Goal: Transaction & Acquisition: Purchase product/service

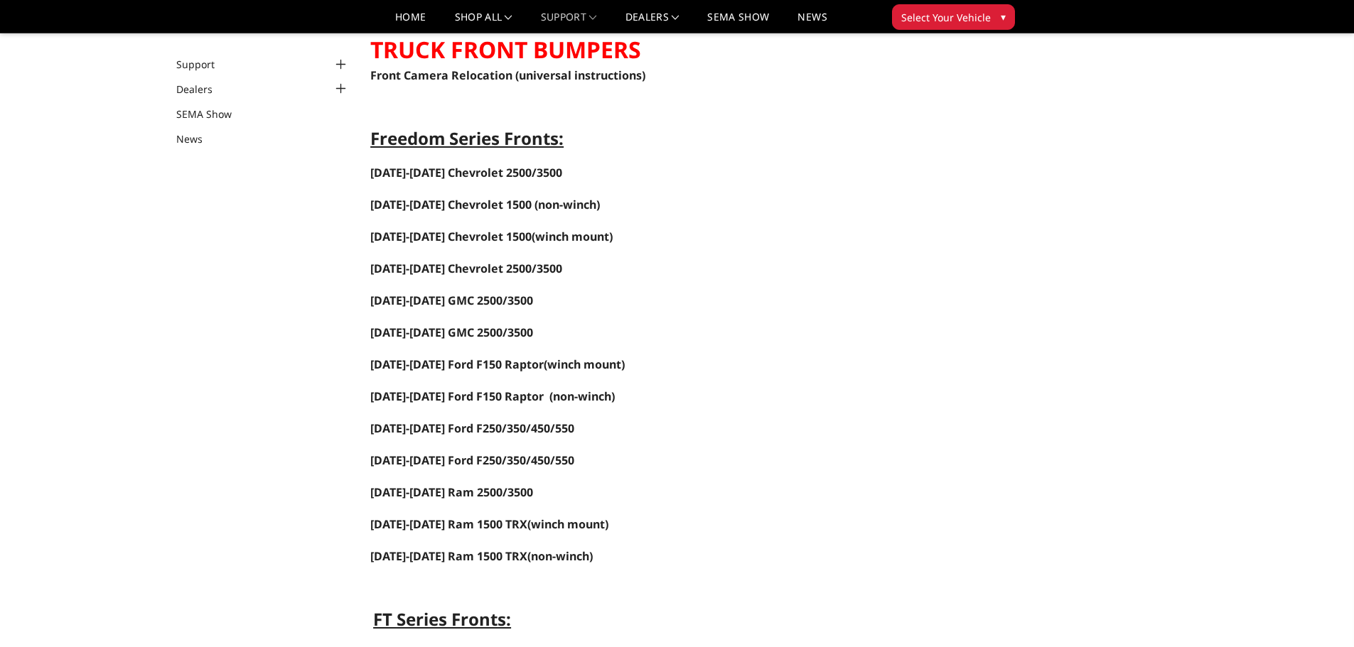
scroll to position [142, 0]
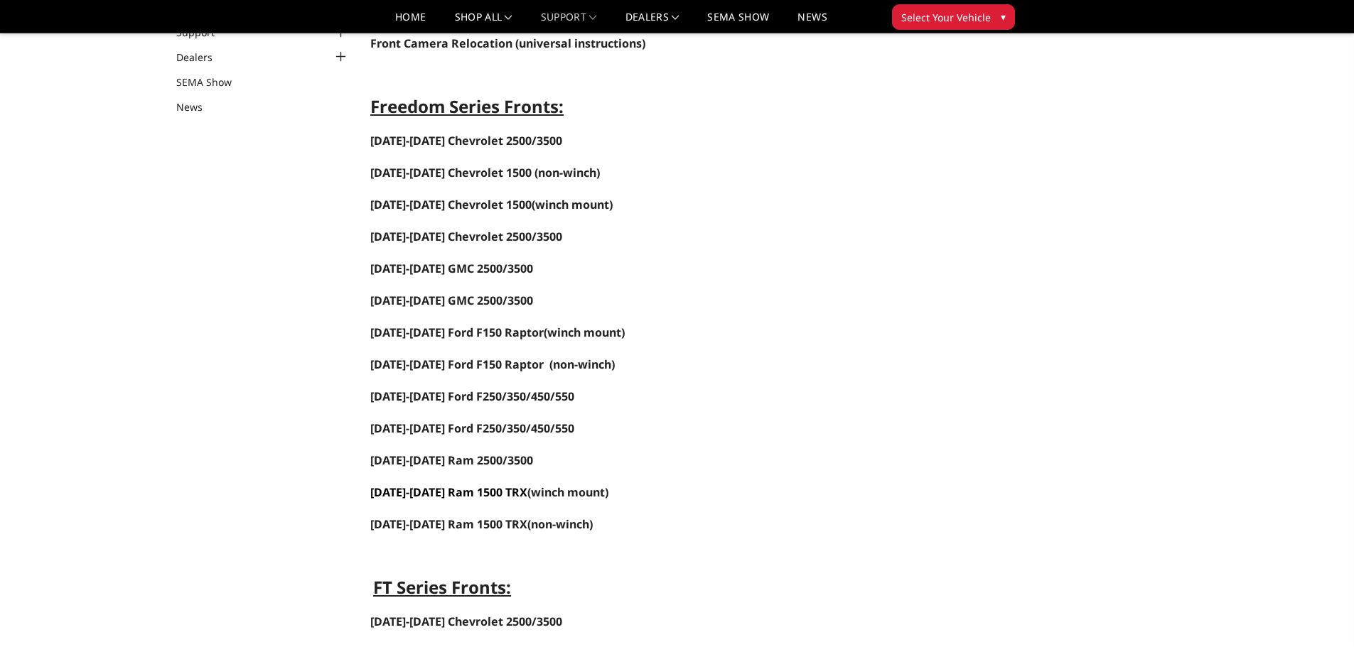
click at [498, 494] on span "[DATE]-[DATE] Ram 1500 TRX" at bounding box center [448, 493] width 157 height 16
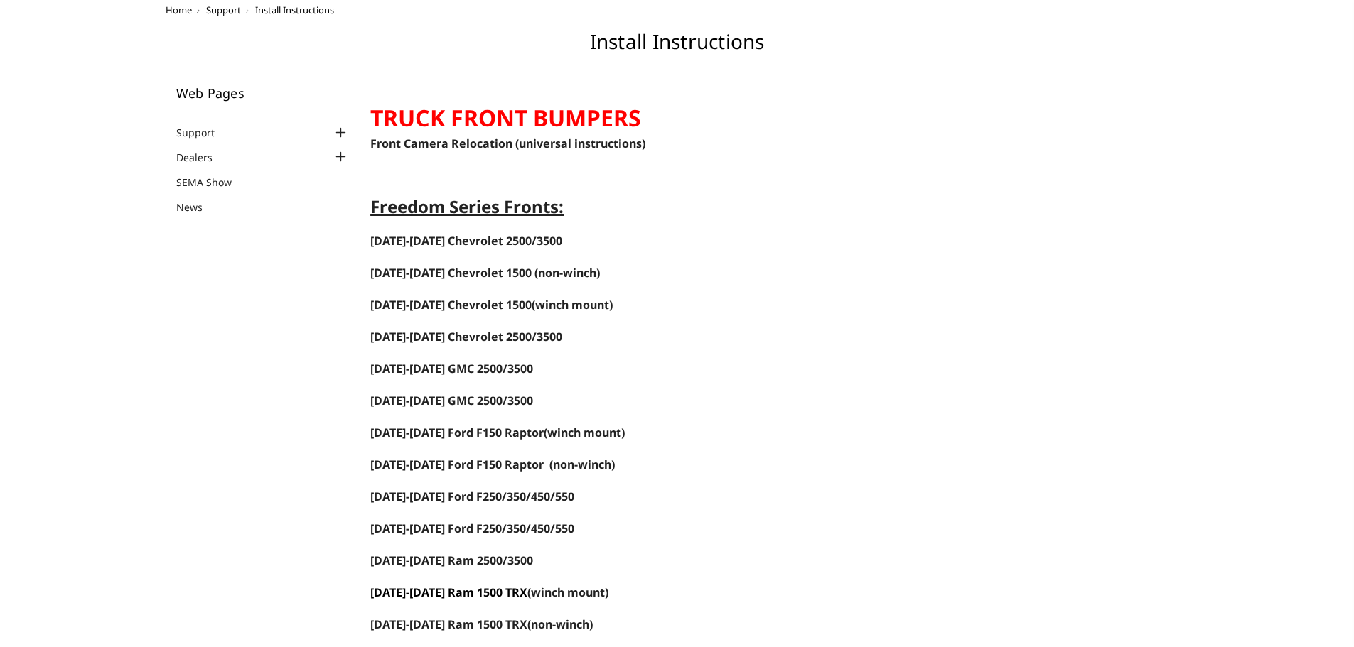
scroll to position [0, 0]
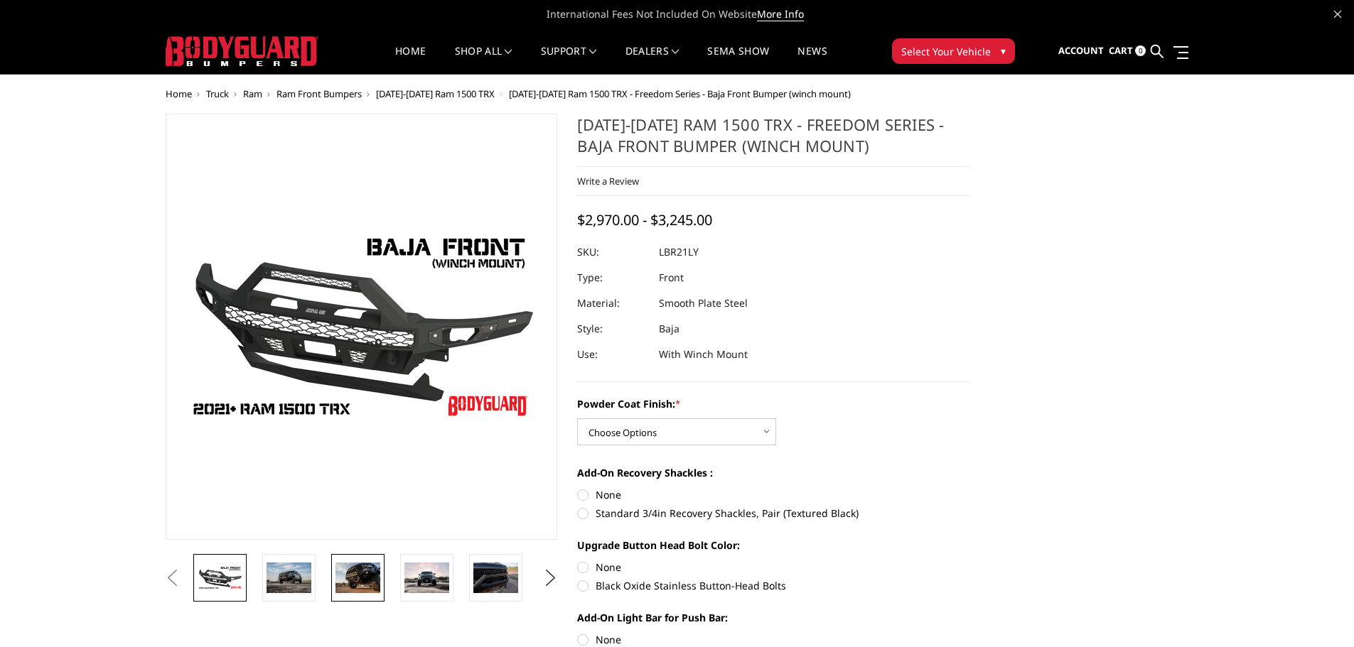
click at [359, 580] on img at bounding box center [357, 578] width 45 height 30
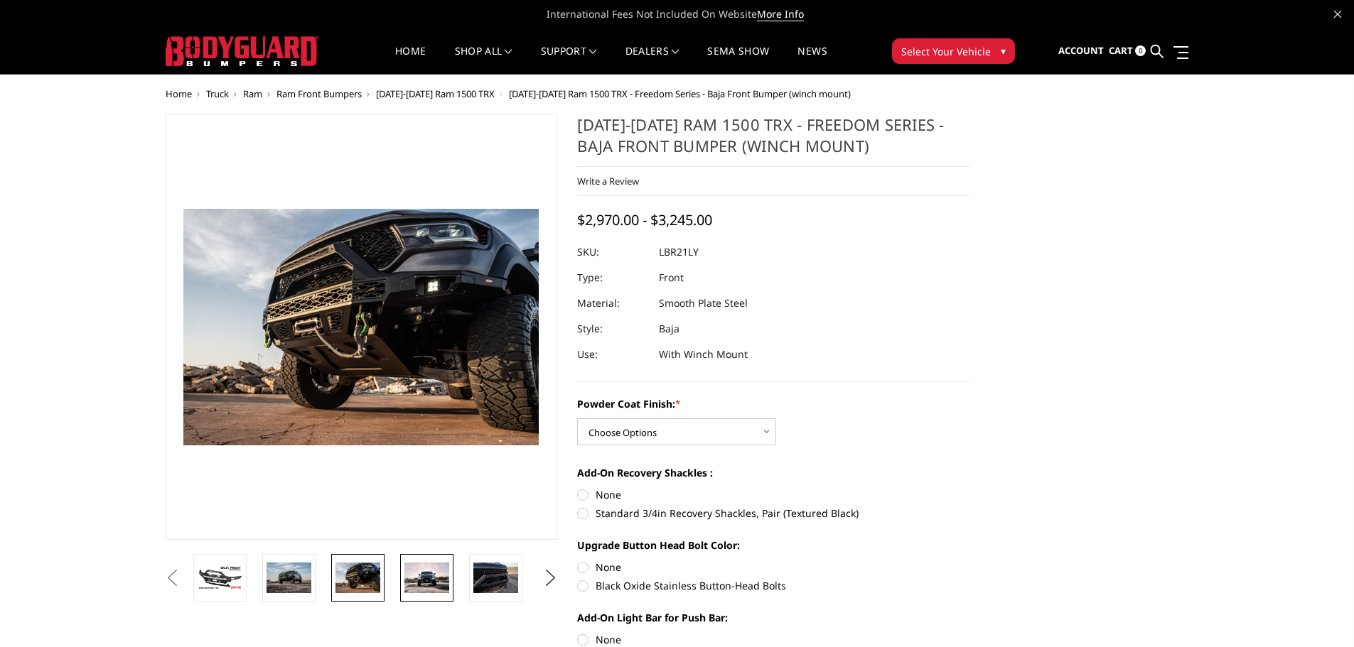
click at [429, 571] on img at bounding box center [426, 578] width 45 height 31
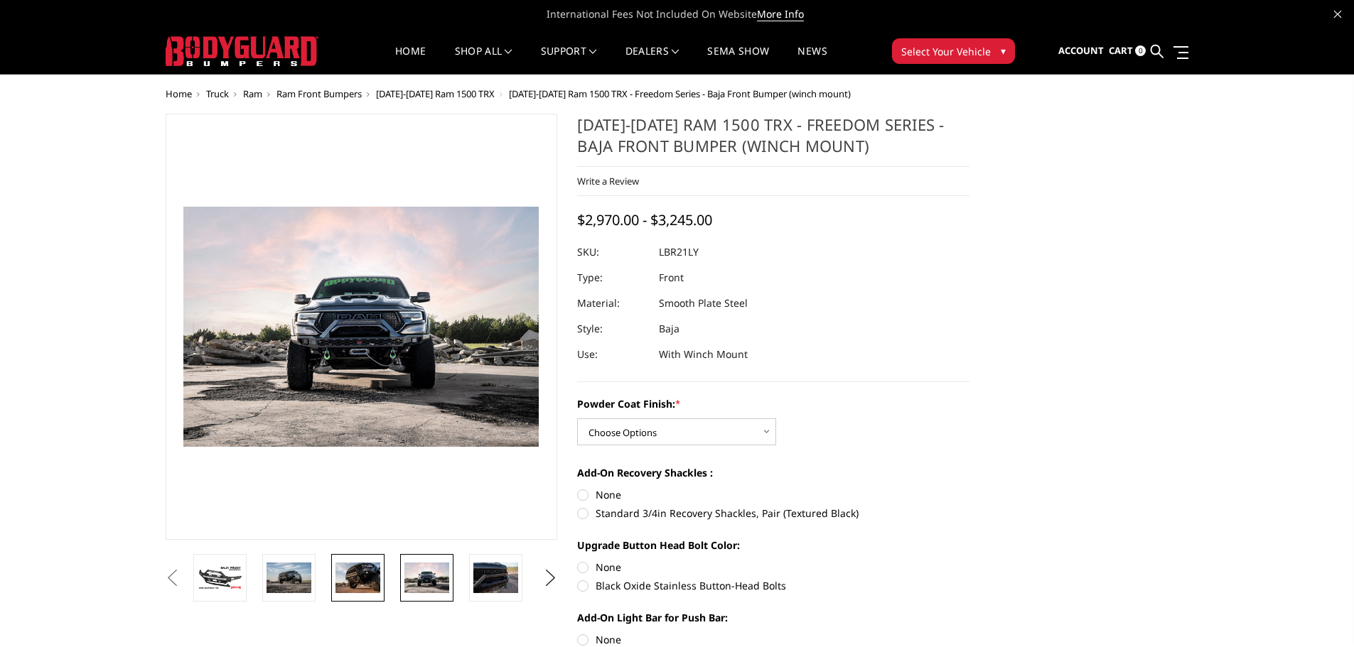
click at [346, 571] on img at bounding box center [357, 578] width 45 height 30
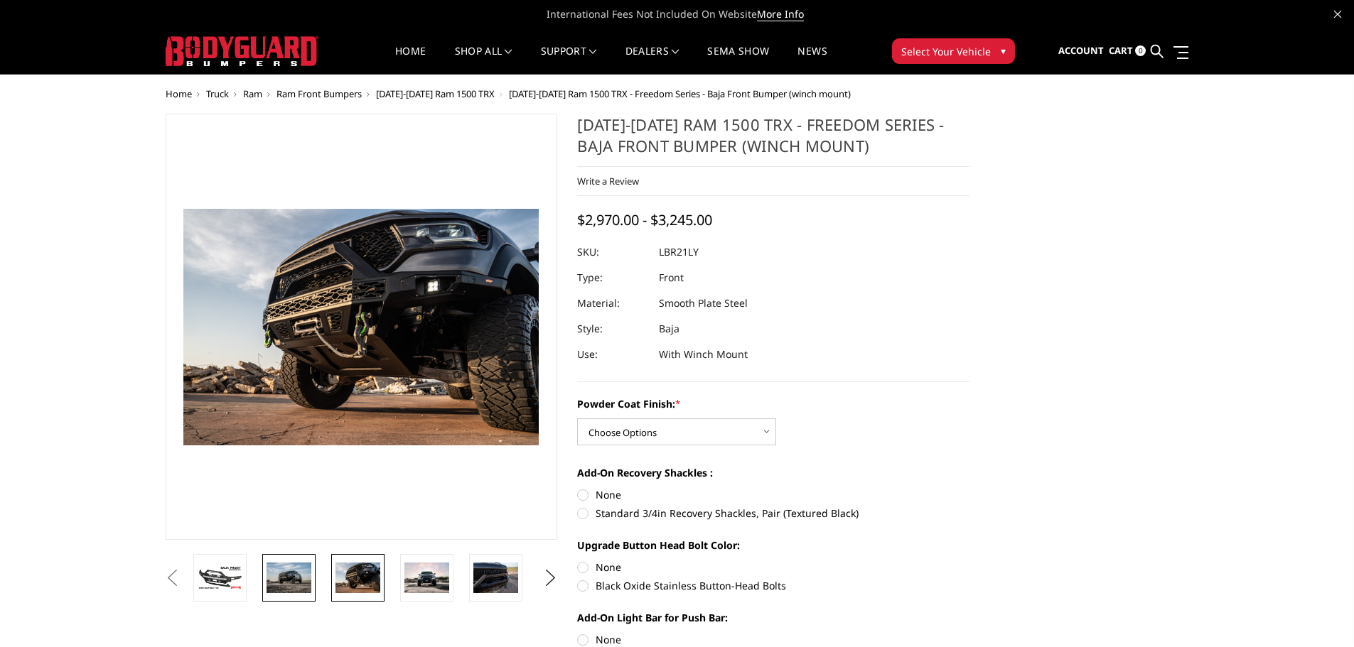
click at [301, 581] on img at bounding box center [288, 578] width 45 height 30
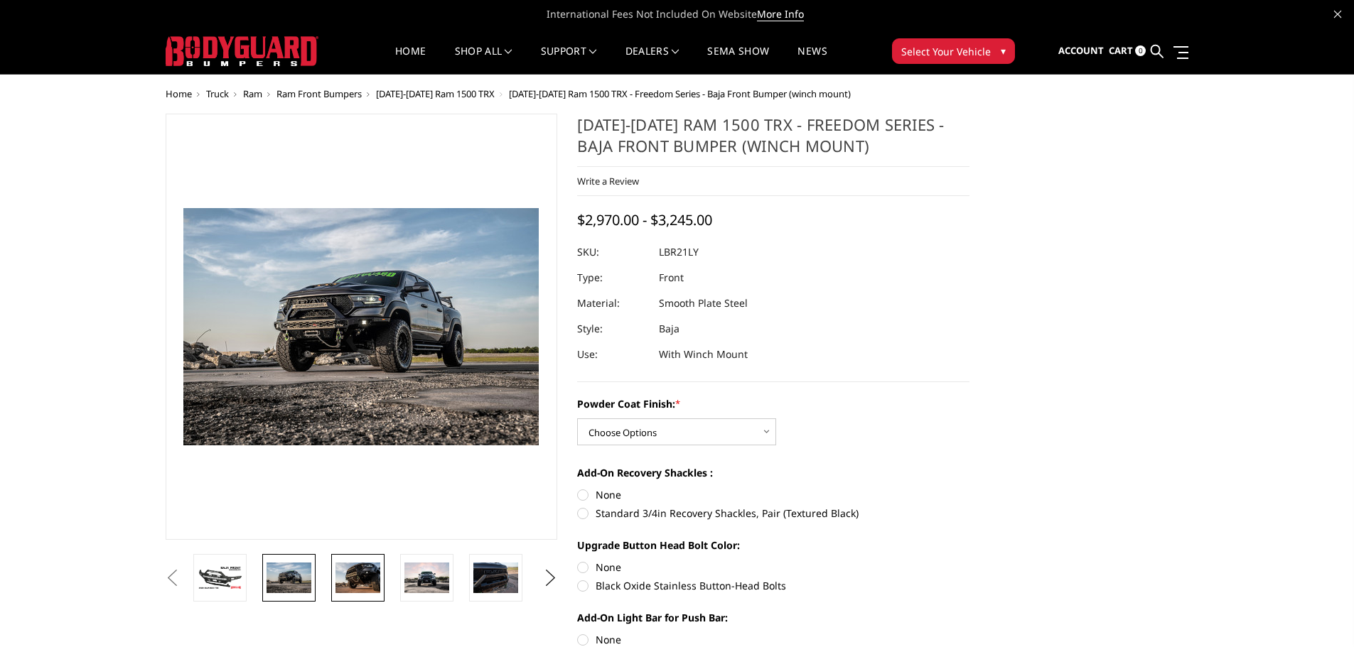
click at [351, 572] on img at bounding box center [357, 578] width 45 height 30
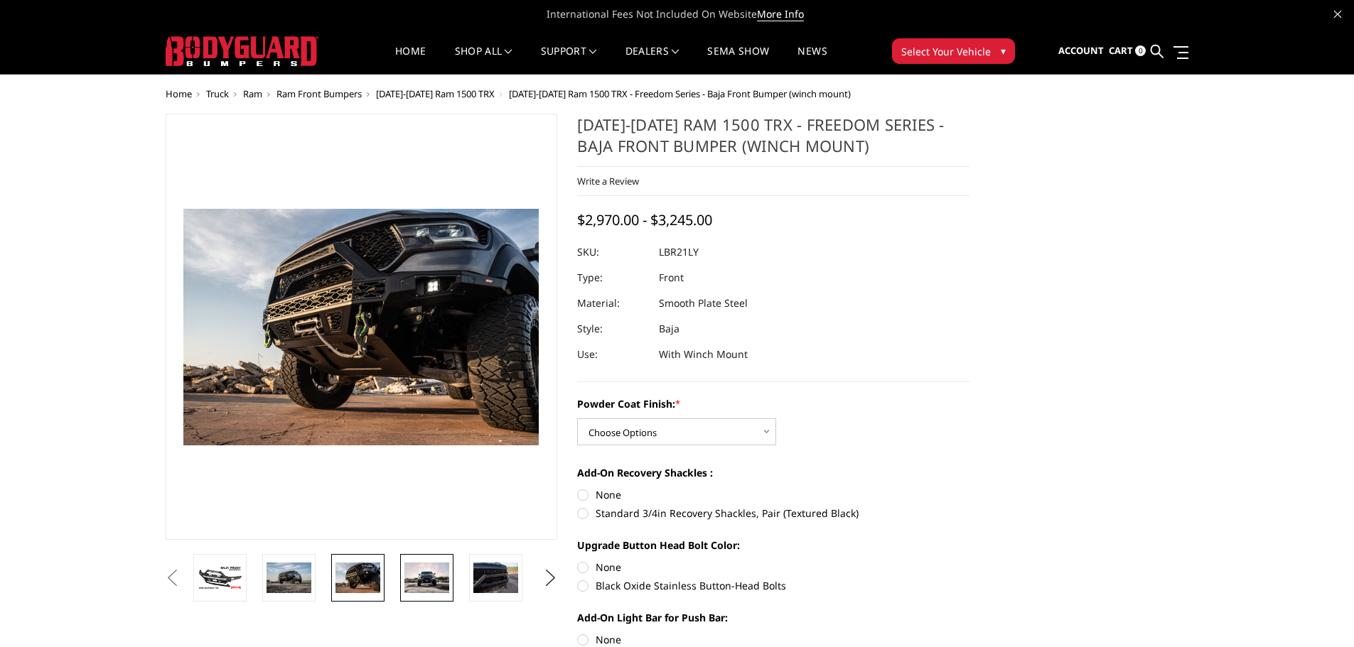
click at [431, 577] on img at bounding box center [426, 578] width 45 height 31
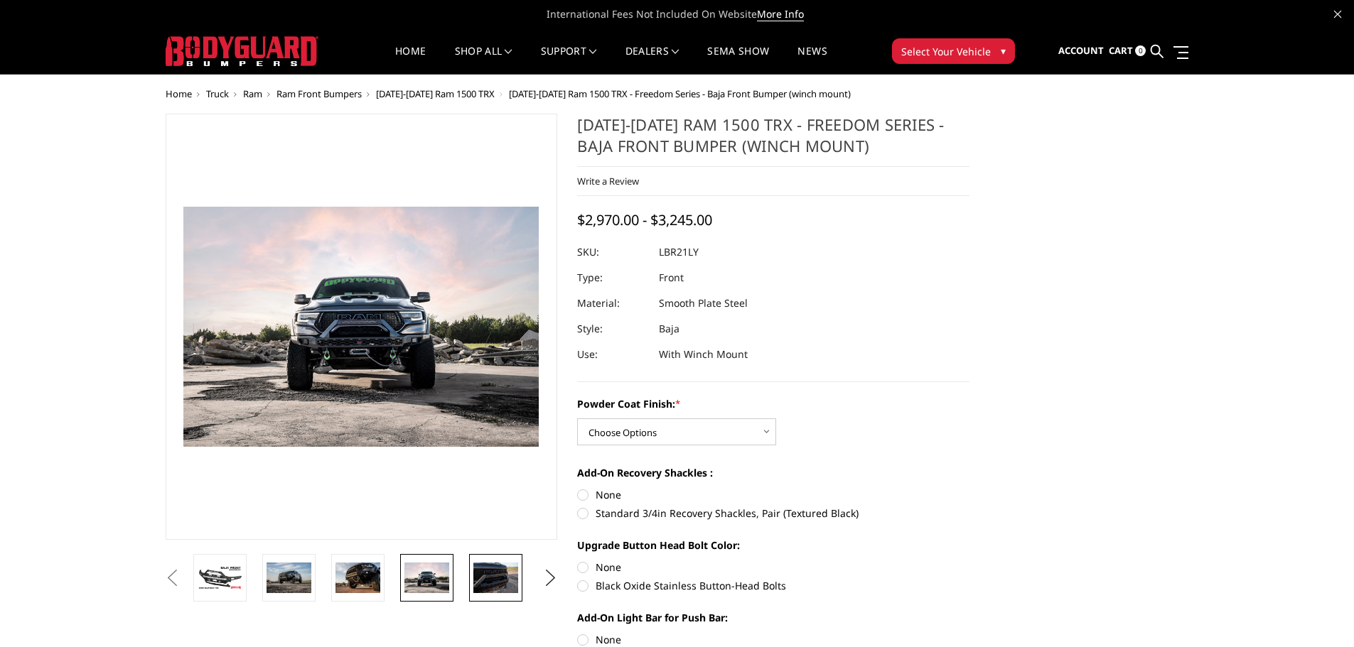
click at [488, 577] on img at bounding box center [495, 578] width 45 height 30
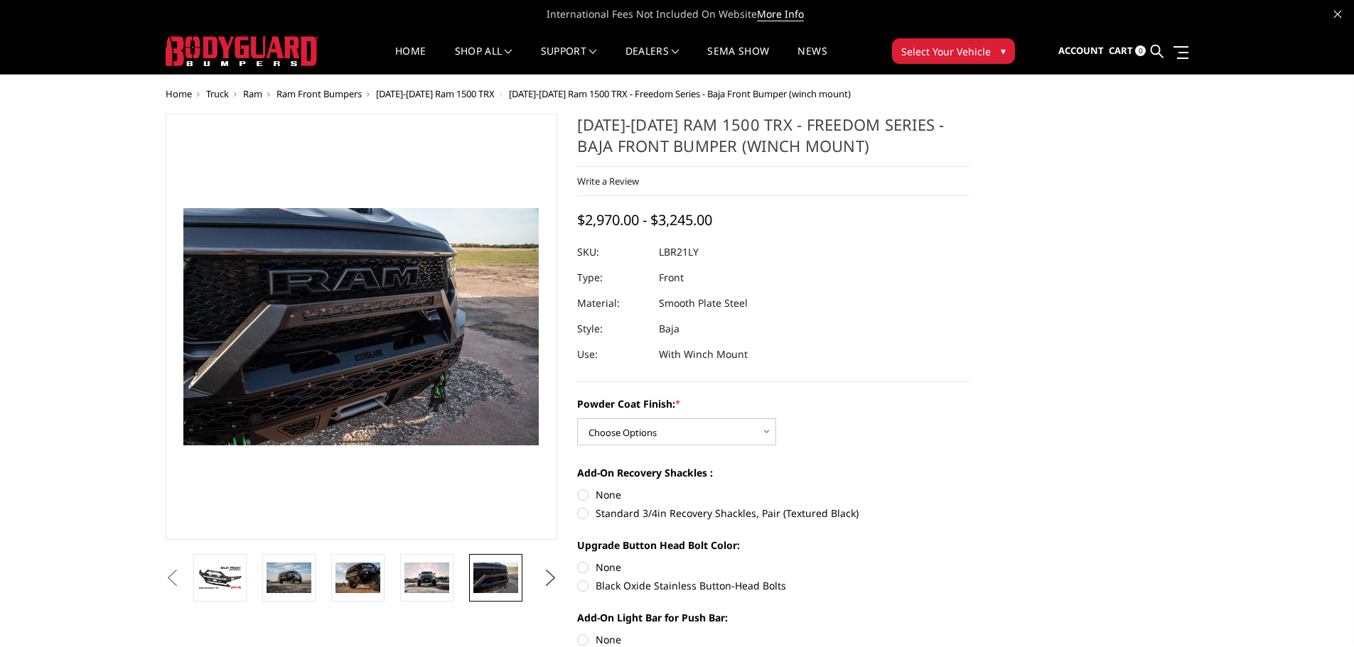
click at [551, 586] on button "Next" at bounding box center [549, 578] width 21 height 21
click at [503, 581] on img at bounding box center [495, 578] width 45 height 30
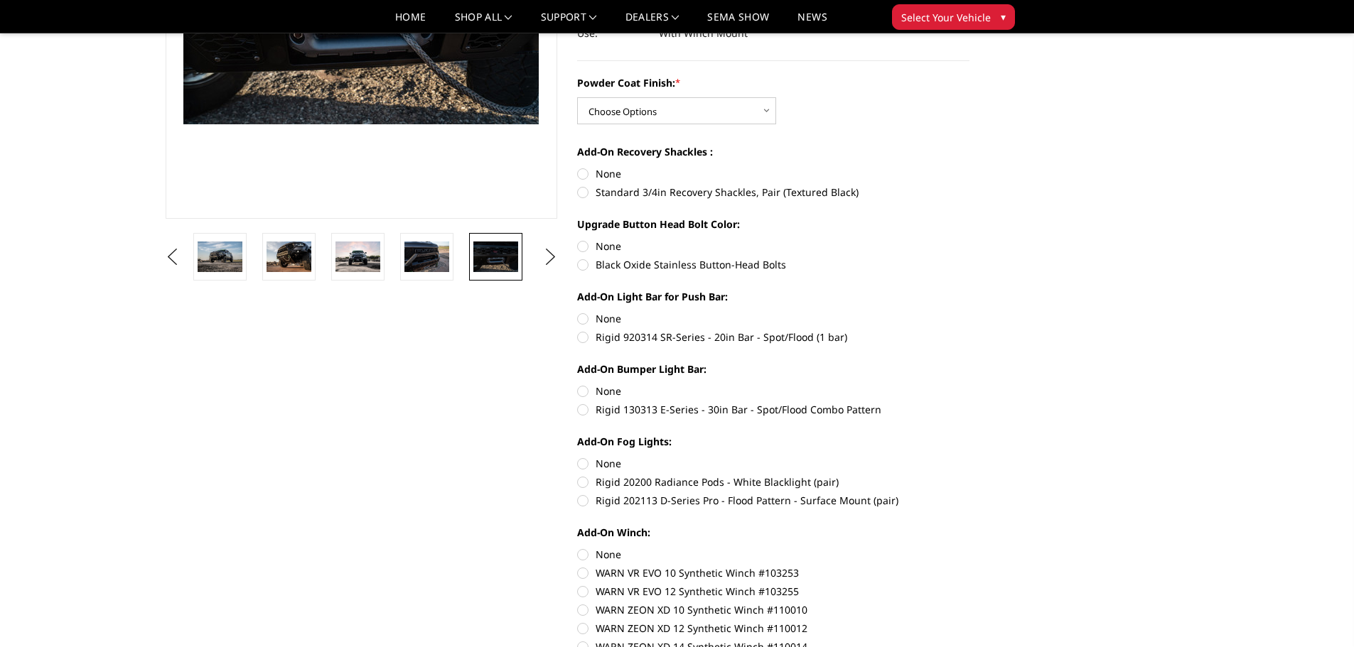
scroll to position [284, 0]
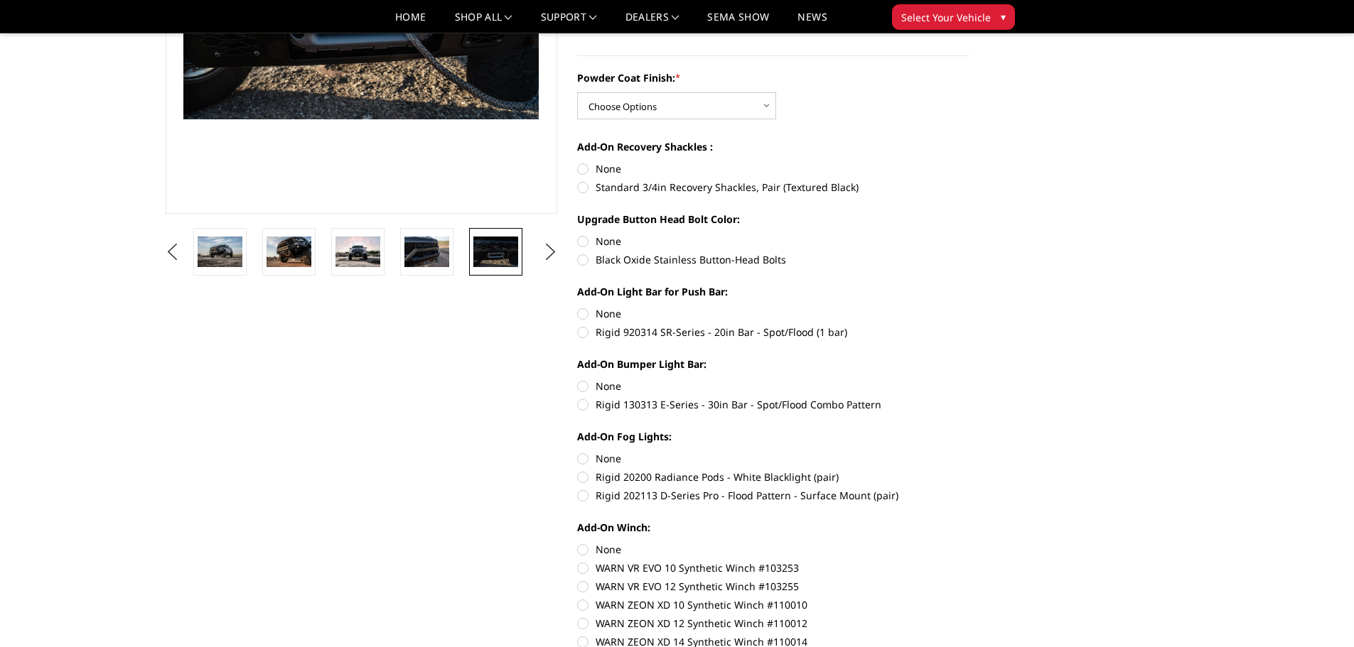
click at [588, 394] on div "Add-On Bumper Light Bar: None Rigid 130313 E-Series - 30in Bar - Spot/Flood Com…" at bounding box center [773, 383] width 392 height 53
click at [583, 404] on label "Rigid 130313 E-Series - 30in Bar - Spot/Flood Combo Pattern" at bounding box center [773, 404] width 392 height 15
click at [969, 379] on input "Rigid 130313 E-Series - 30in Bar - Spot/Flood Combo Pattern" at bounding box center [969, 379] width 1 height 1
radio input "true"
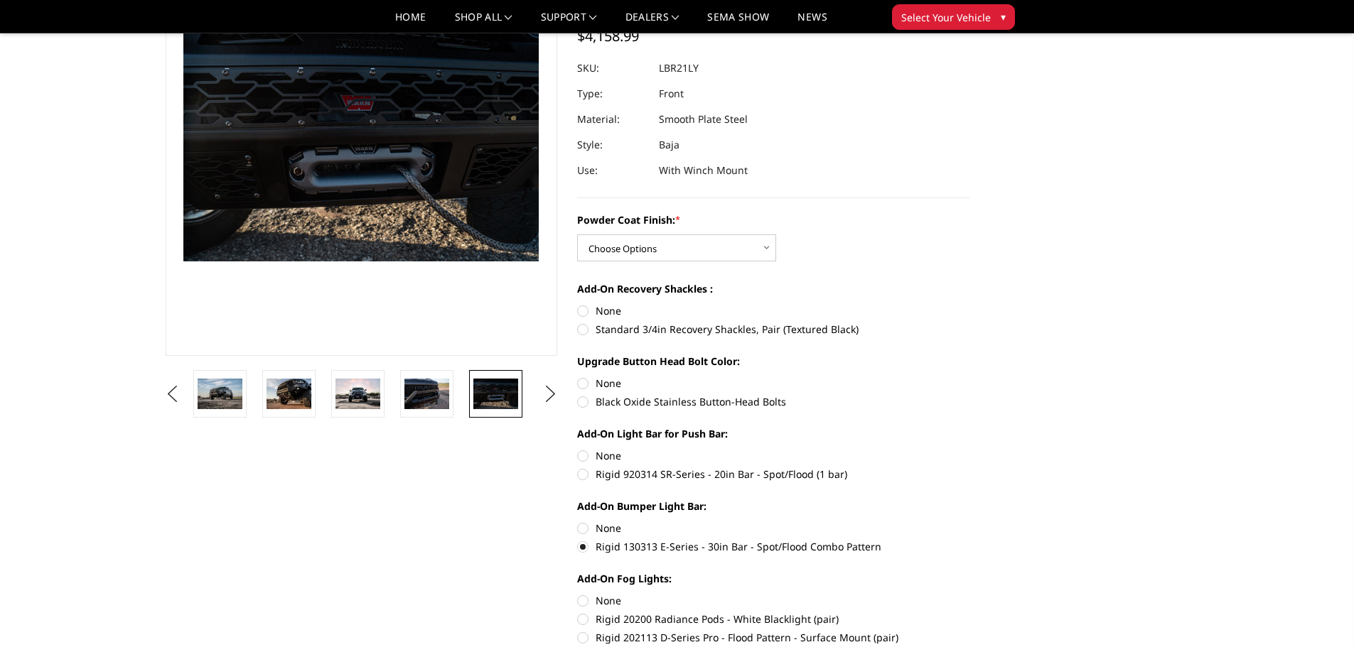
scroll to position [0, 0]
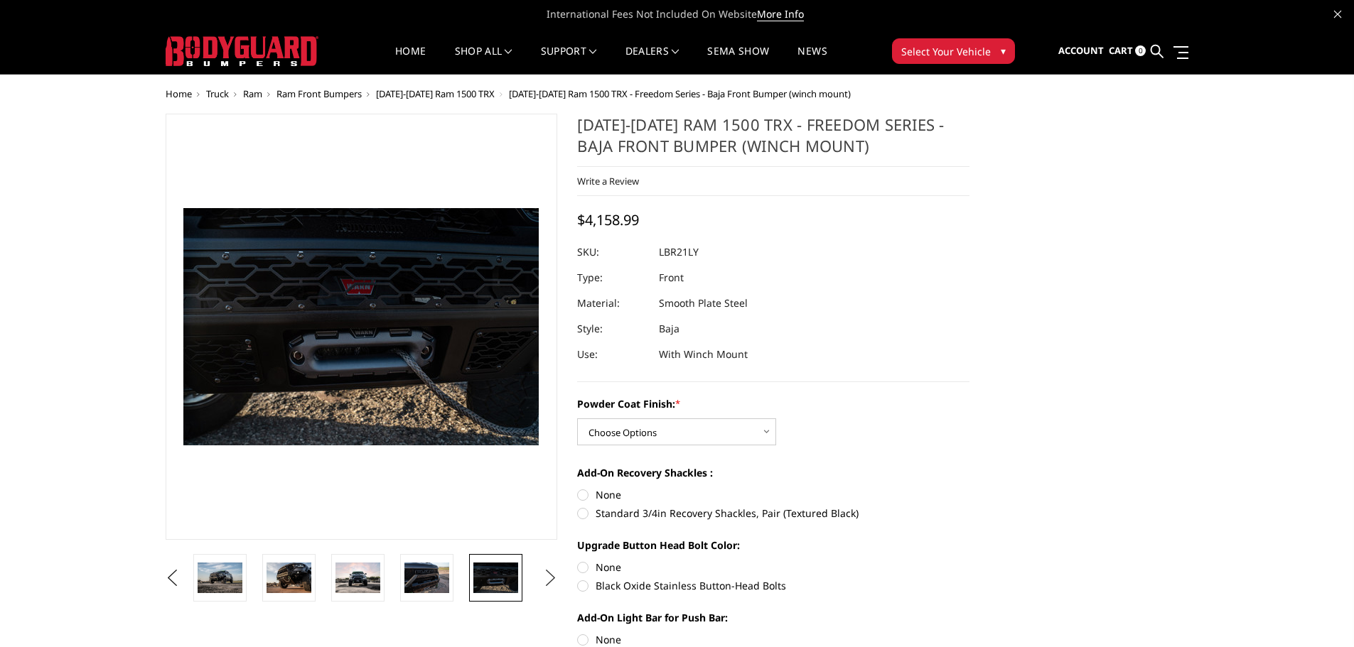
click at [550, 585] on button "Next" at bounding box center [549, 578] width 21 height 21
click at [508, 576] on img at bounding box center [495, 578] width 45 height 30
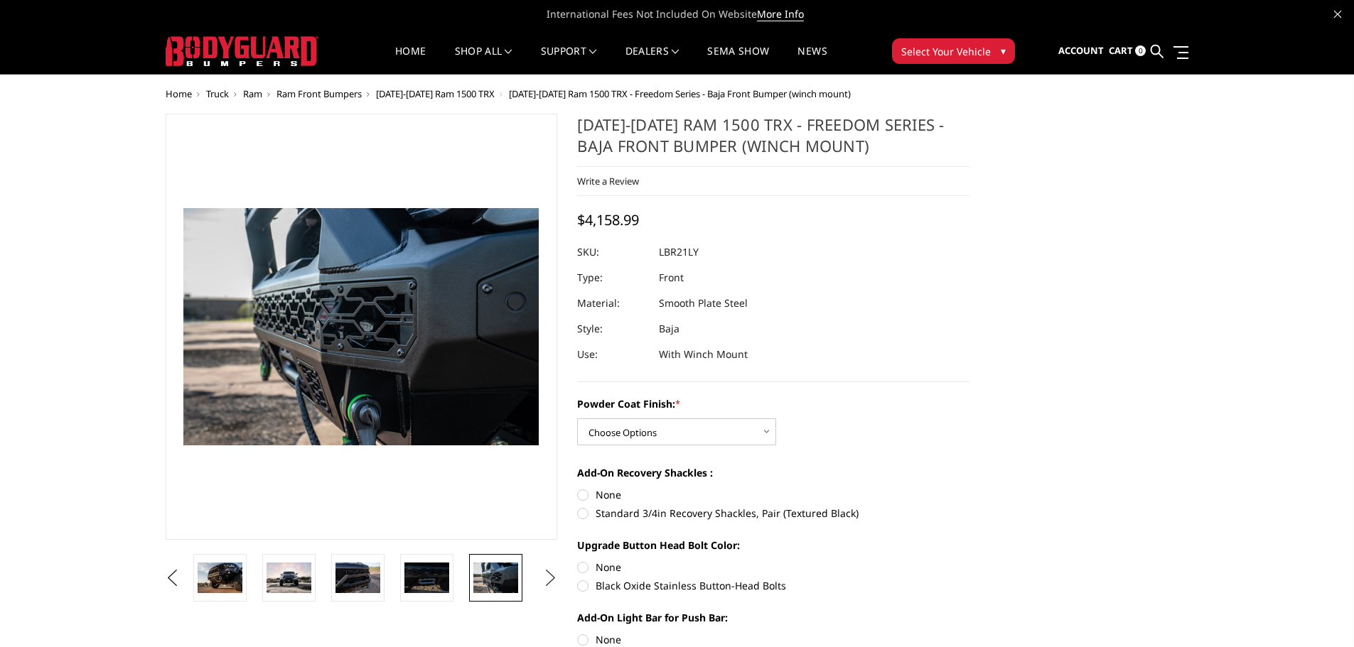
click at [547, 581] on button "Next" at bounding box center [549, 578] width 21 height 21
click at [490, 584] on img at bounding box center [495, 578] width 45 height 30
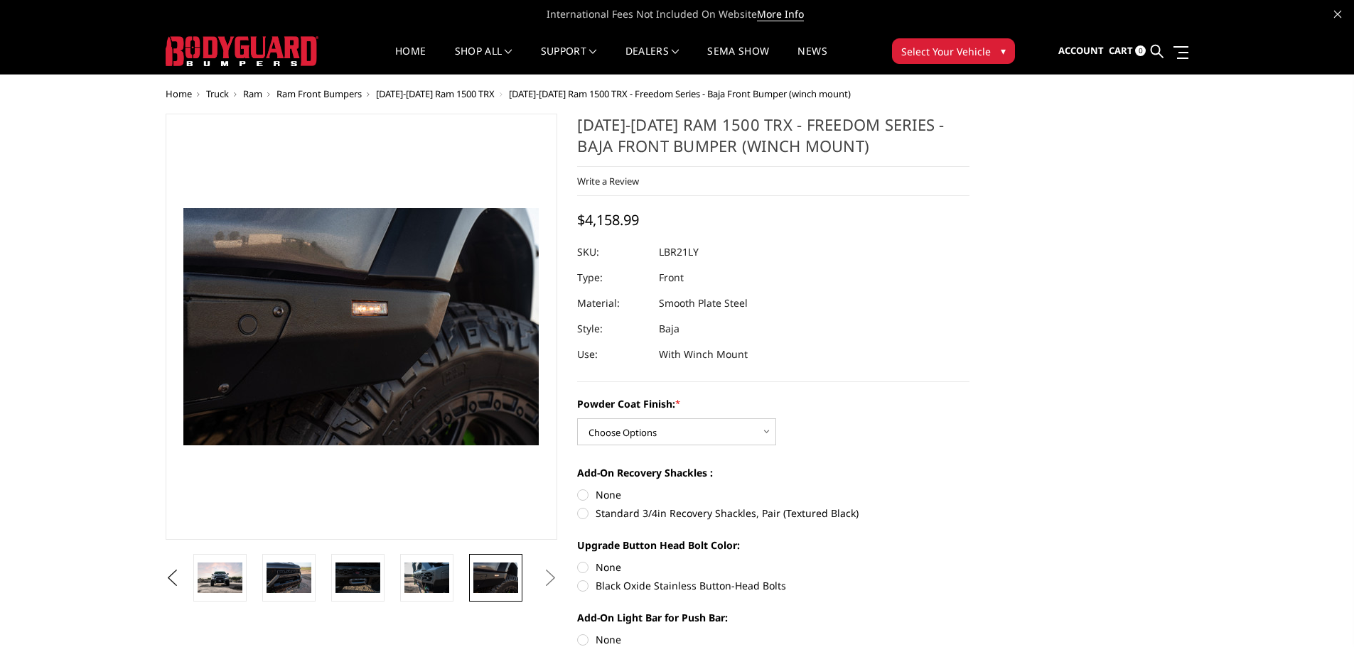
click at [554, 584] on button "Next" at bounding box center [549, 578] width 21 height 21
click at [230, 584] on img at bounding box center [220, 578] width 45 height 31
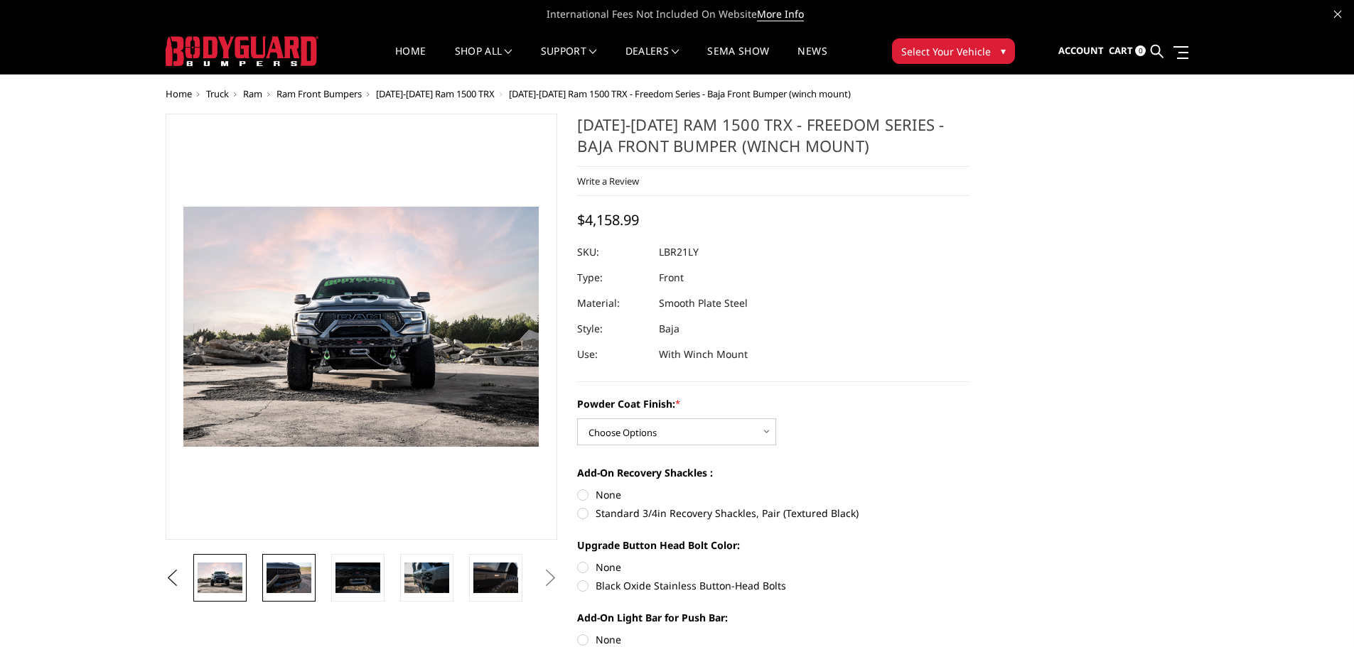
click at [296, 572] on img at bounding box center [288, 578] width 45 height 30
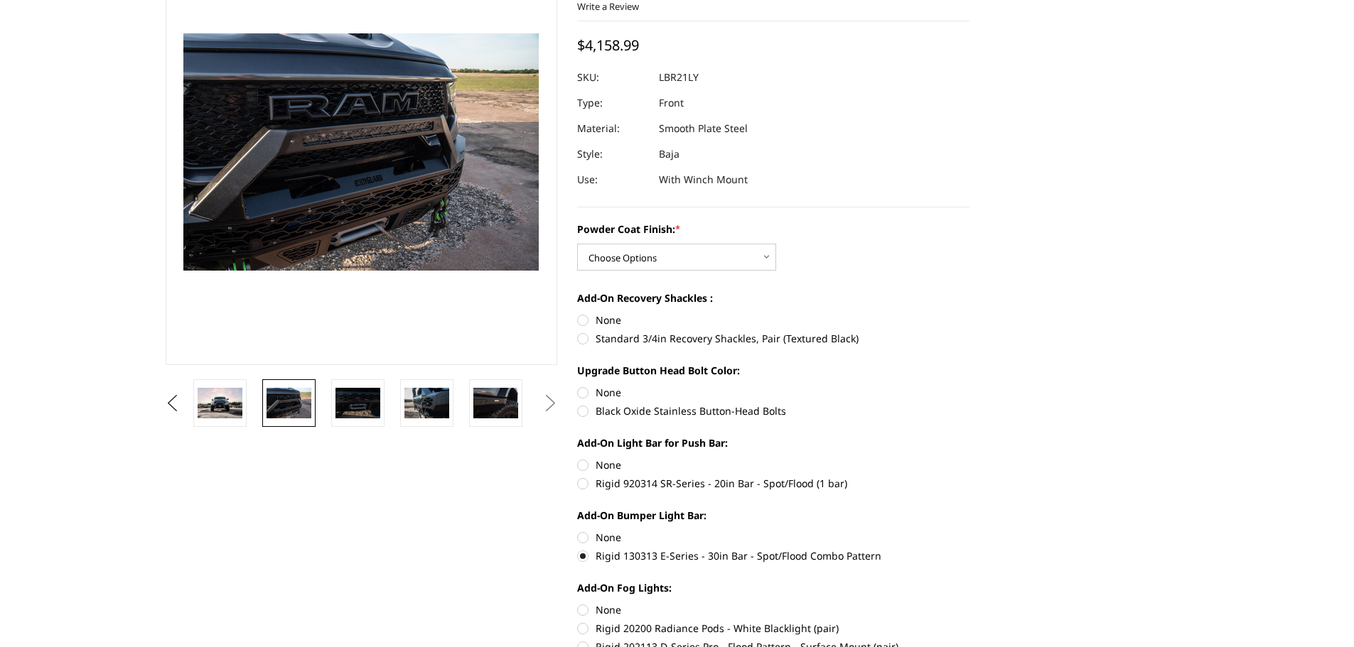
scroll to position [213, 0]
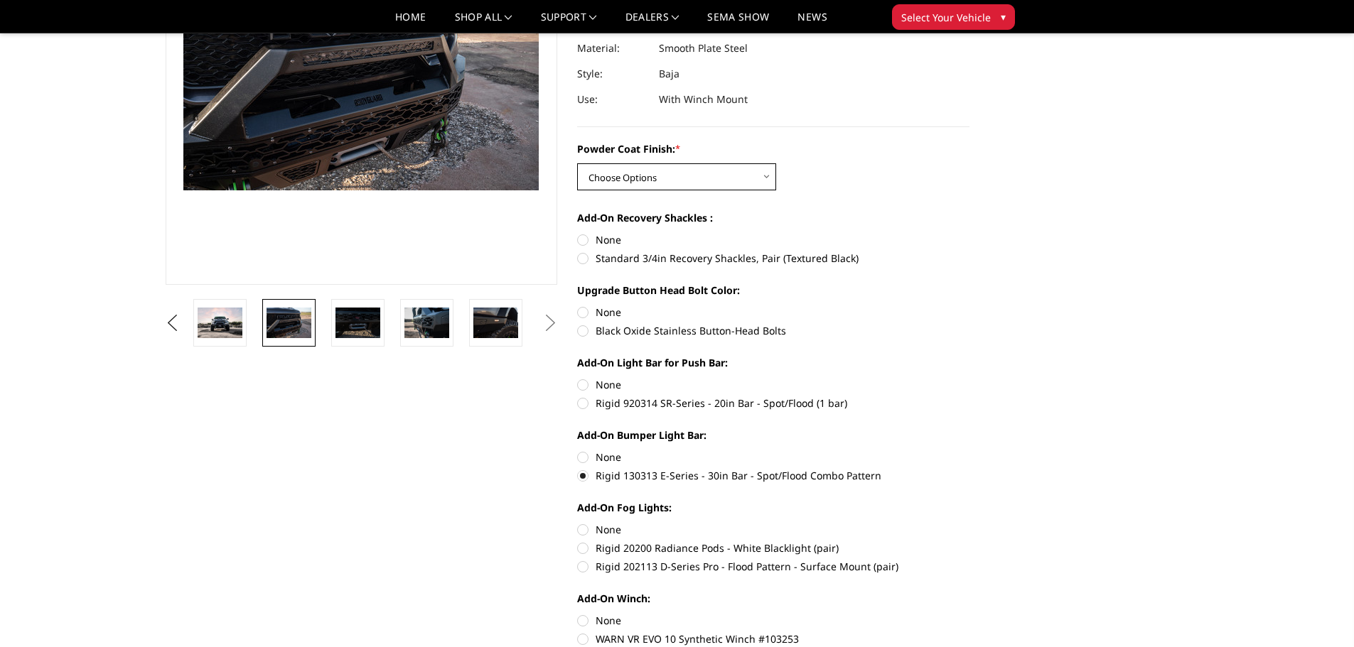
click at [754, 187] on select "Choose Options Bare Metal Textured Black Powder Coat" at bounding box center [676, 176] width 199 height 27
select select "3139"
click at [577, 163] on select "Choose Options Bare Metal Textured Black Powder Coat" at bounding box center [676, 176] width 199 height 27
click at [727, 185] on select "Choose Options Bare Metal Textured Black Powder Coat" at bounding box center [676, 176] width 199 height 27
click at [897, 141] on label "Powder Coat Finish: *" at bounding box center [773, 148] width 392 height 15
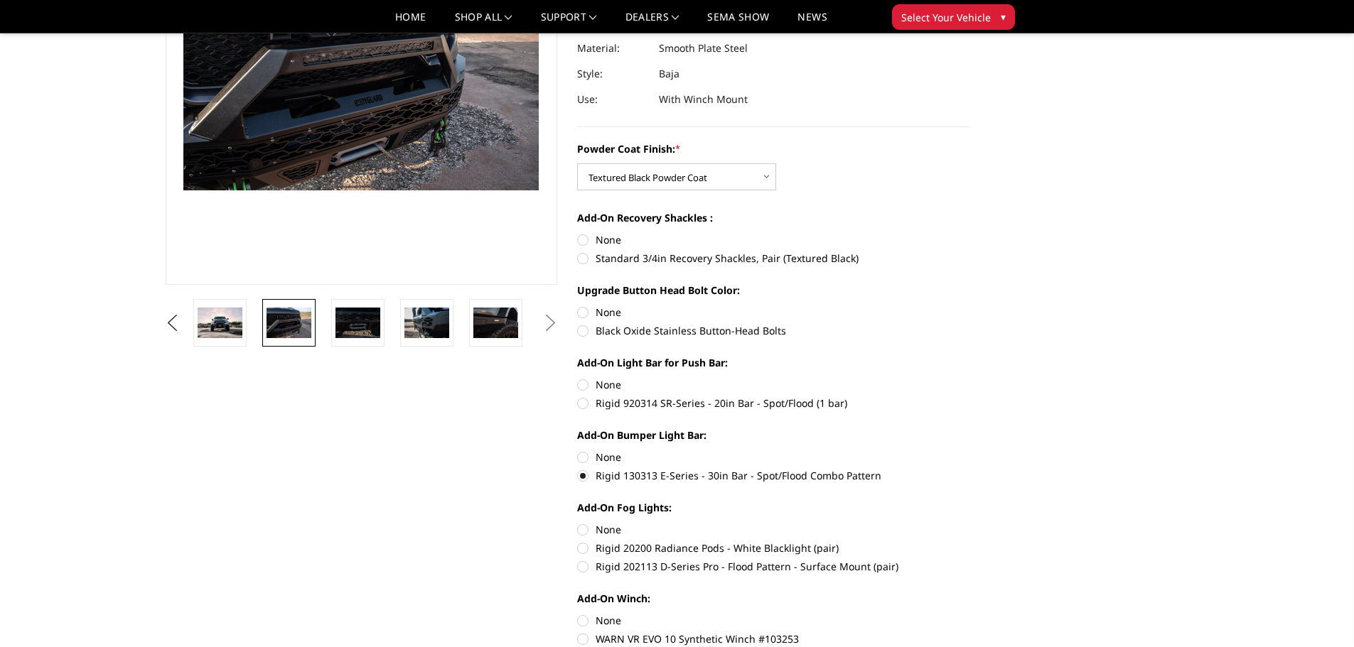
click at [776, 163] on select "Choose Options Bare Metal Textured Black Powder Coat" at bounding box center [676, 176] width 199 height 27
click at [581, 257] on label "Standard 3/4in Recovery Shackles, Pair (Textured Black)" at bounding box center [773, 258] width 392 height 15
click at [969, 233] on input "Standard 3/4in Recovery Shackles, Pair (Textured Black)" at bounding box center [969, 232] width 1 height 1
radio input "true"
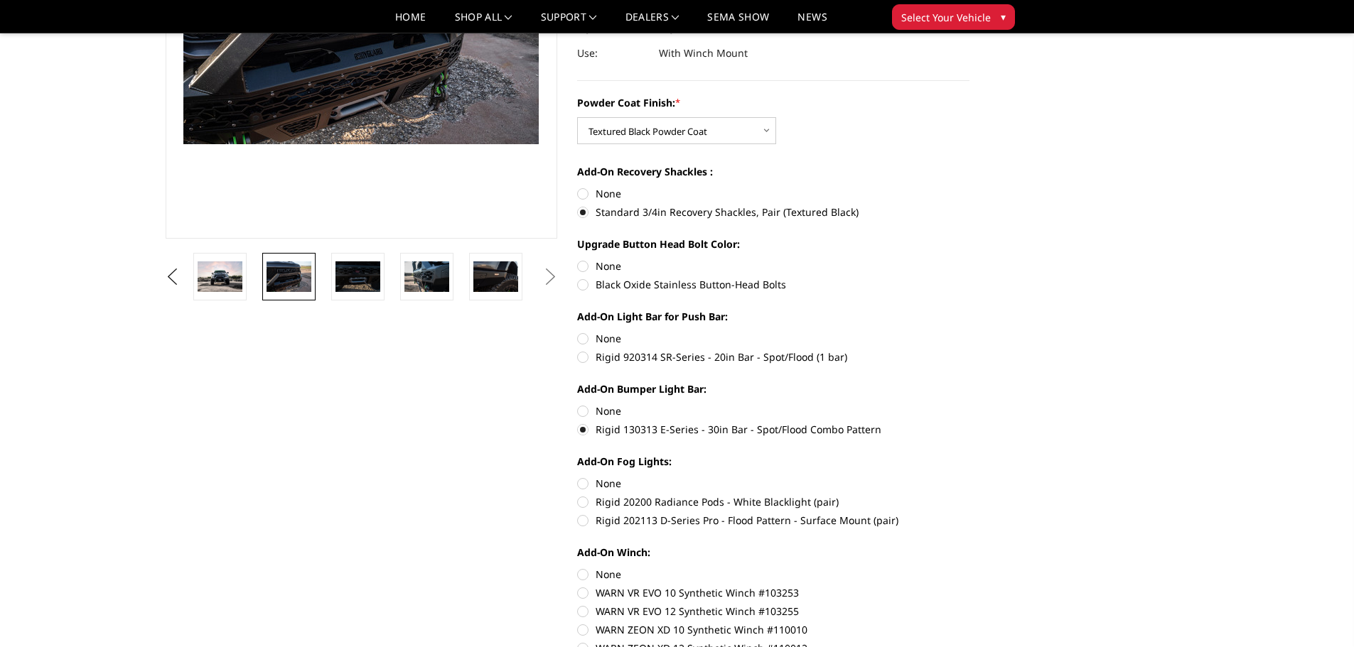
scroll to position [284, 0]
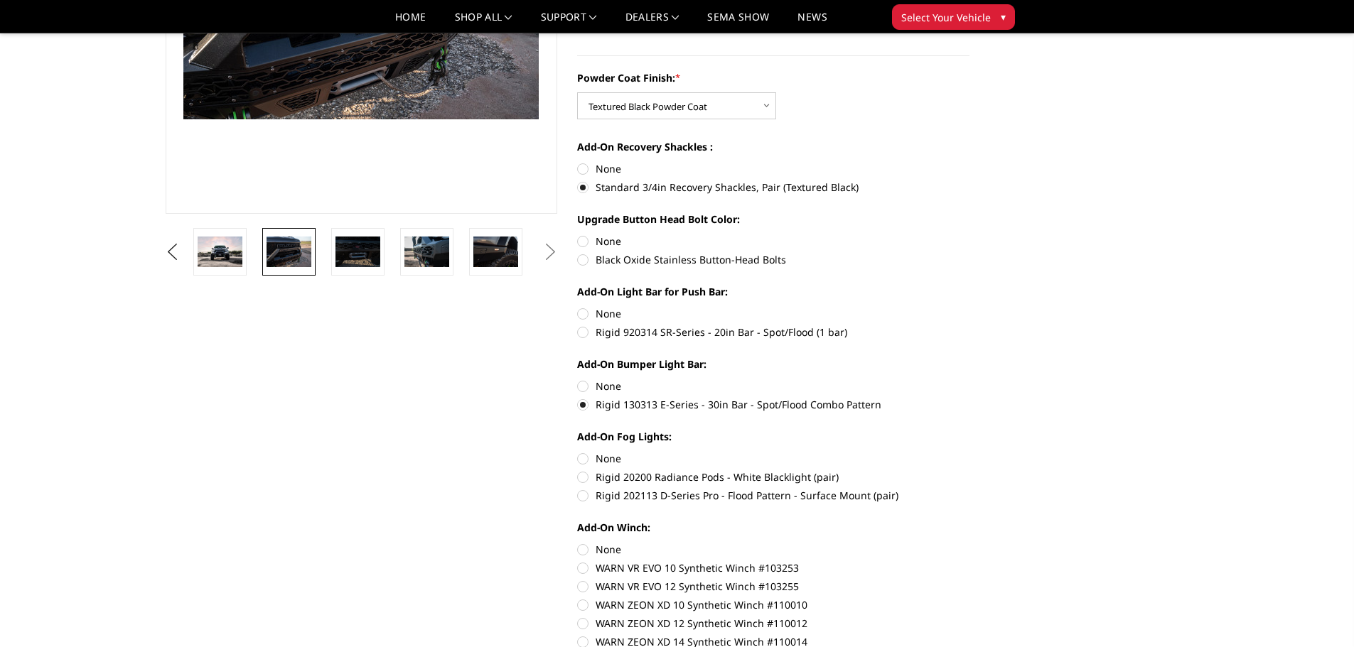
click at [647, 259] on label "Black Oxide Stainless Button-Head Bolts" at bounding box center [773, 259] width 392 height 15
click at [969, 234] on input "Black Oxide Stainless Button-Head Bolts" at bounding box center [969, 234] width 1 height 1
radio input "true"
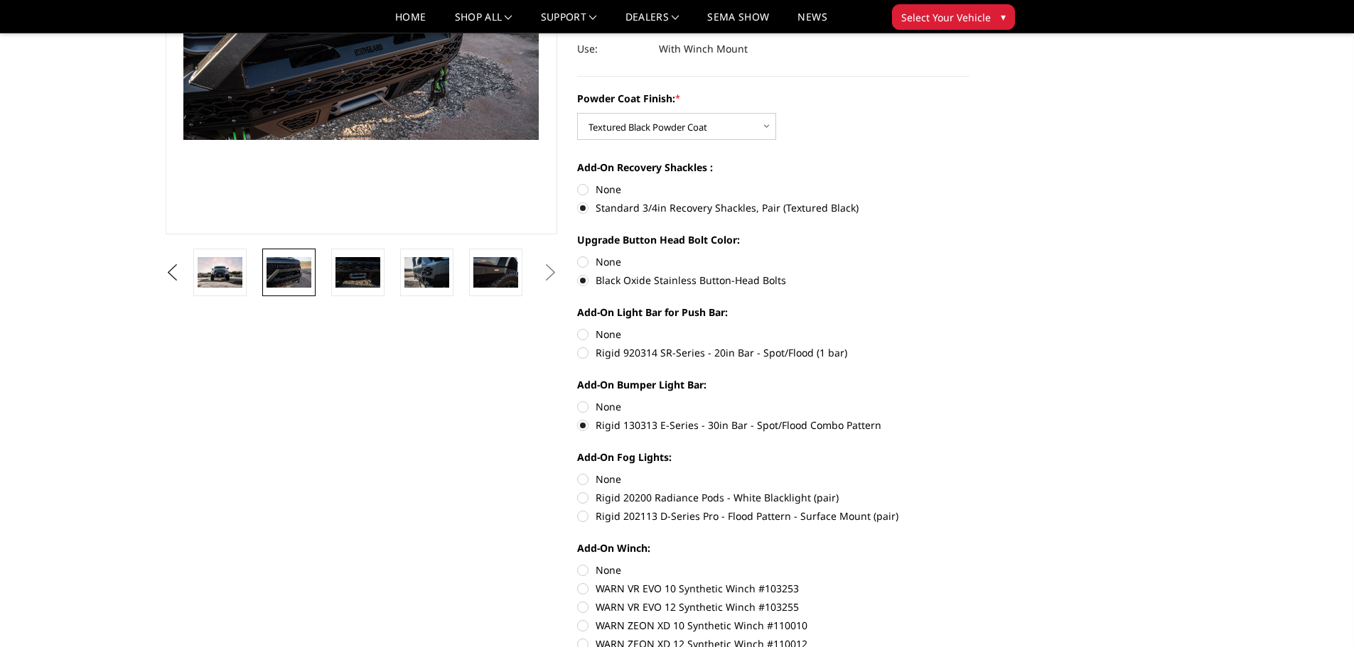
scroll to position [213, 0]
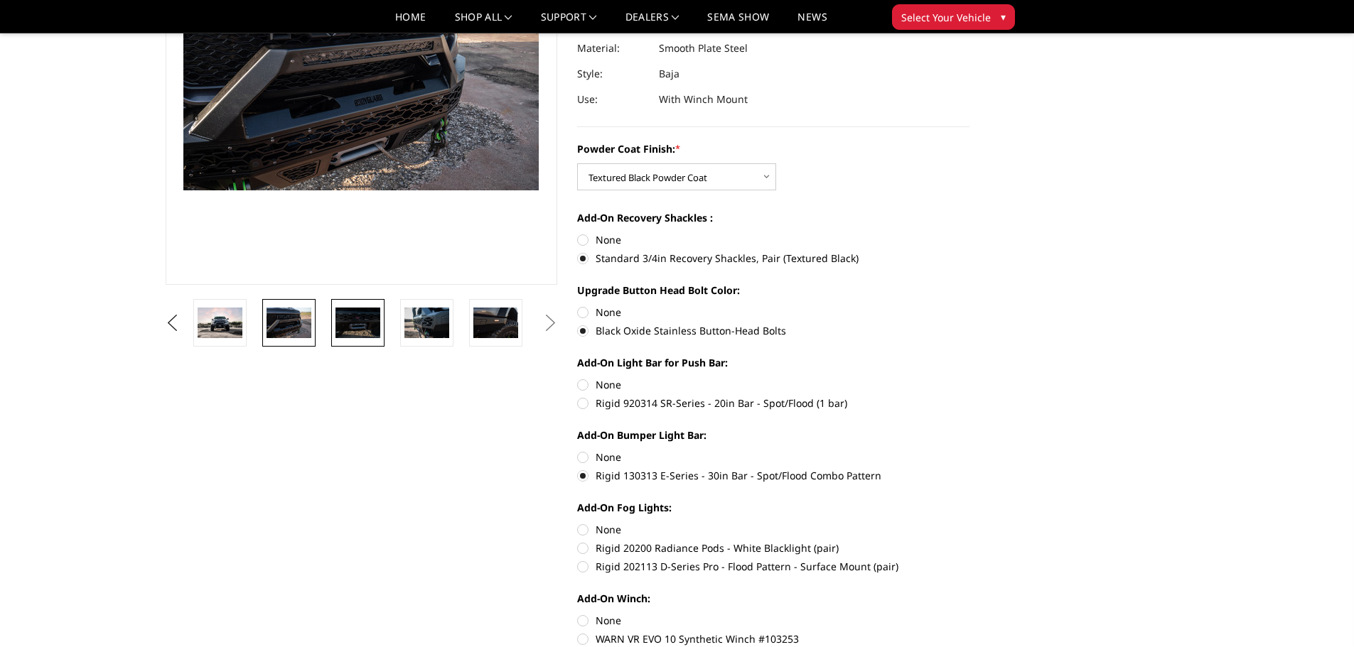
click at [365, 324] on img at bounding box center [357, 323] width 45 height 30
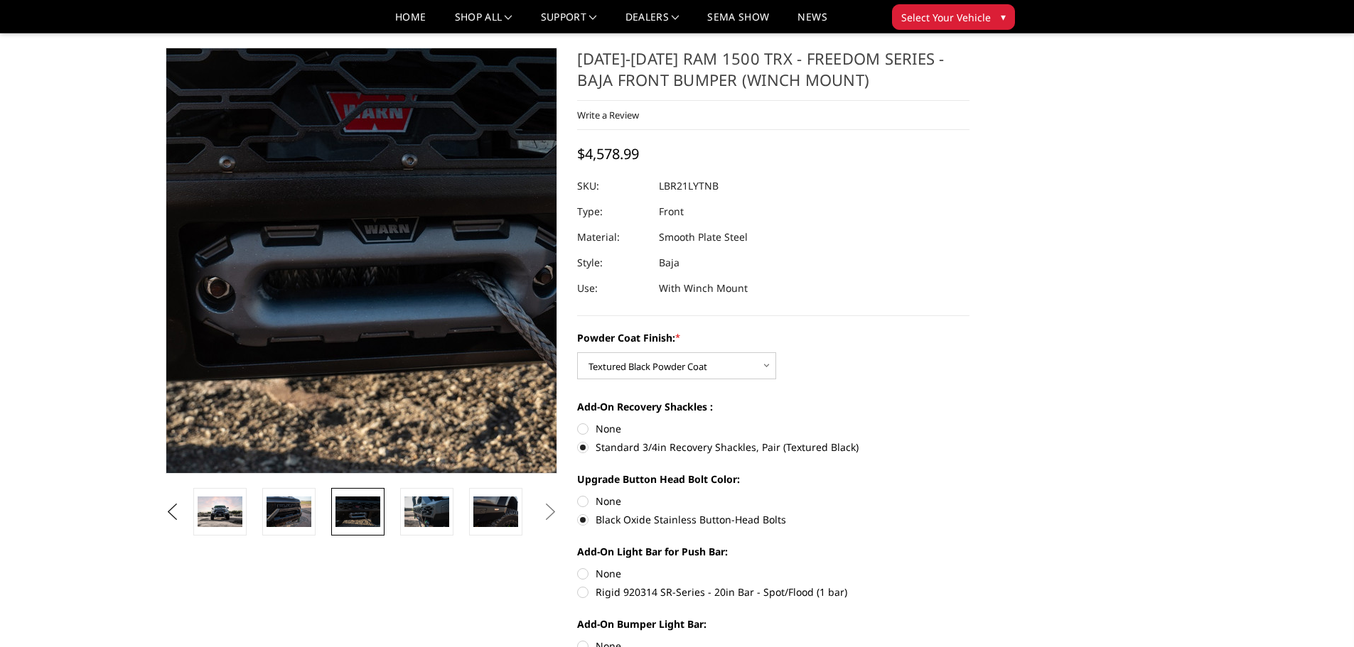
scroll to position [0, 0]
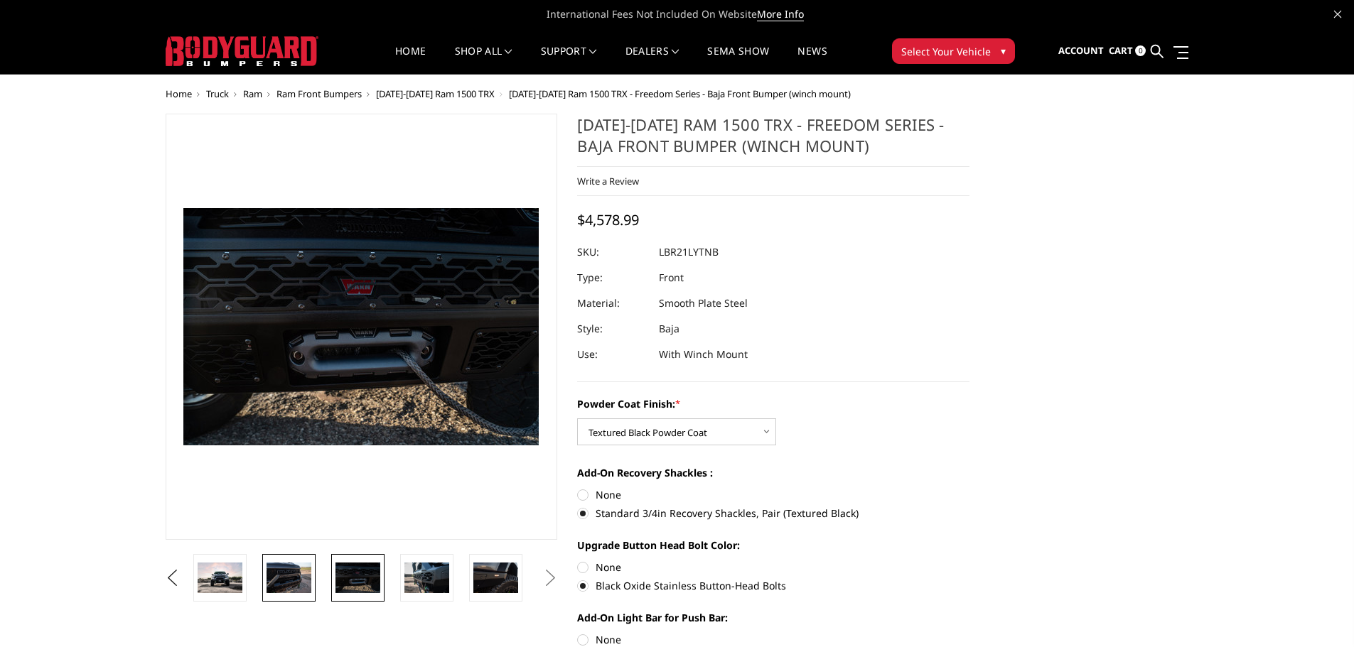
click at [291, 571] on img at bounding box center [288, 578] width 45 height 30
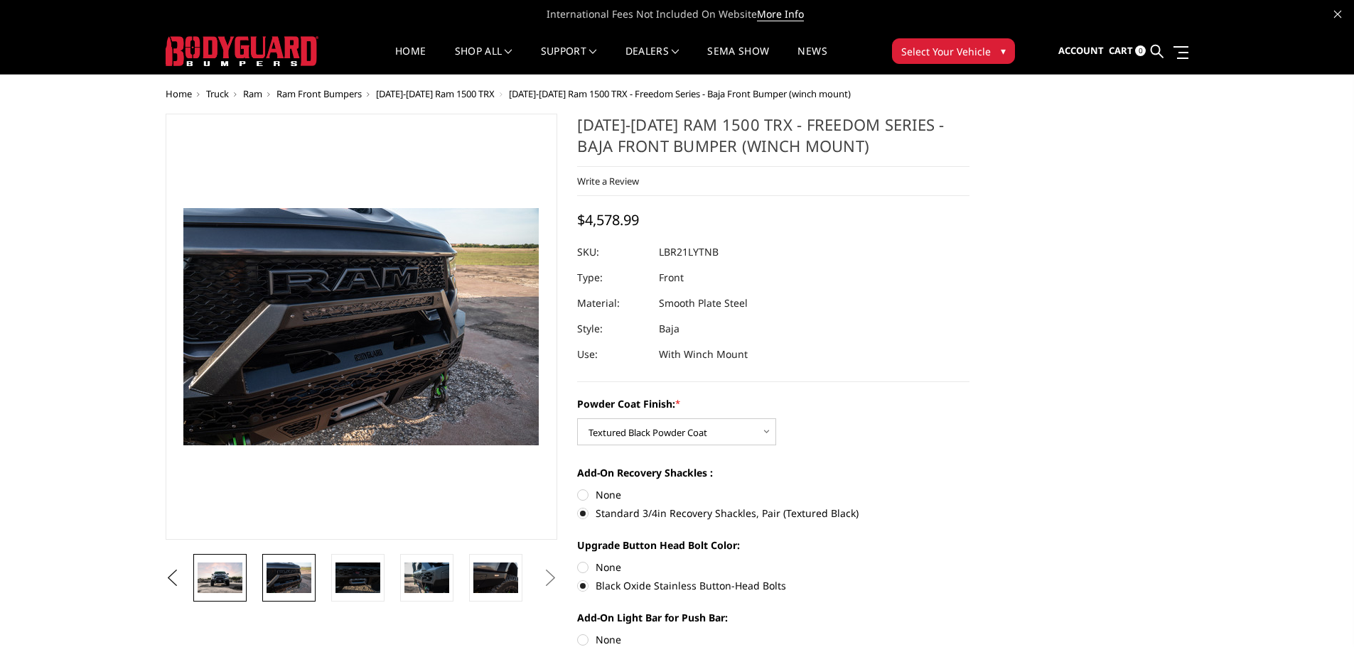
click at [242, 575] on img at bounding box center [220, 578] width 45 height 31
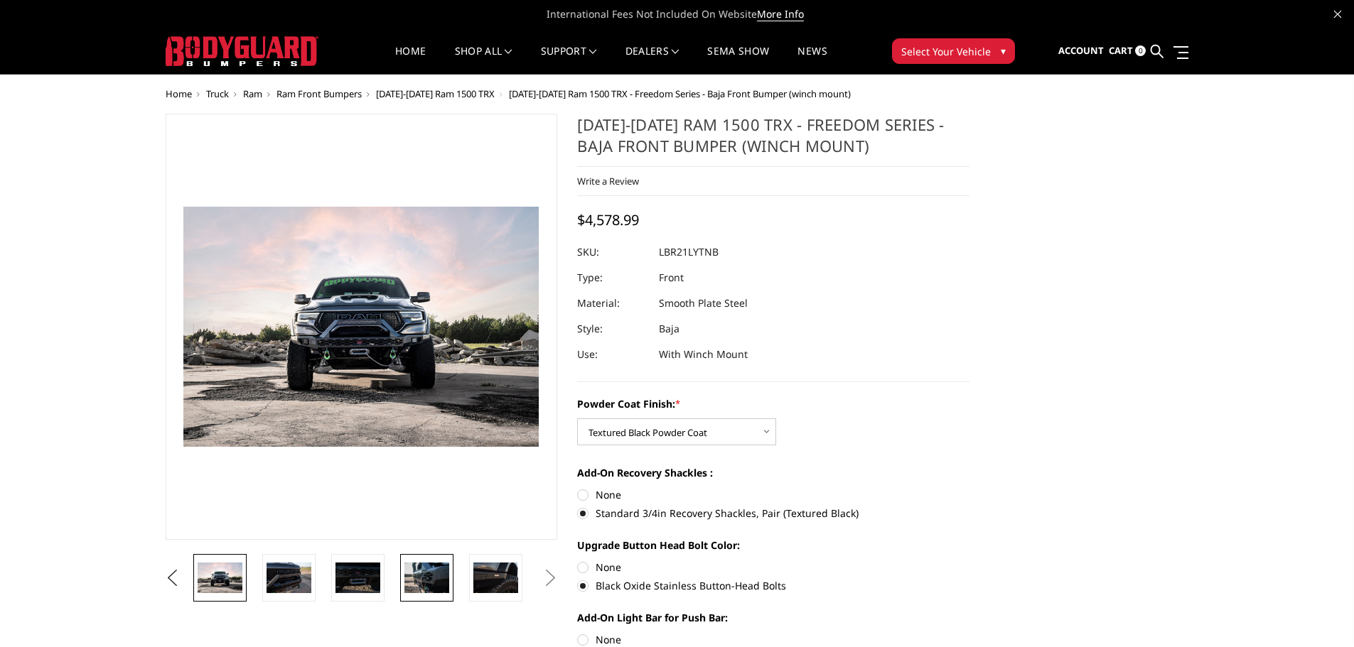
click at [408, 582] on img at bounding box center [426, 578] width 45 height 30
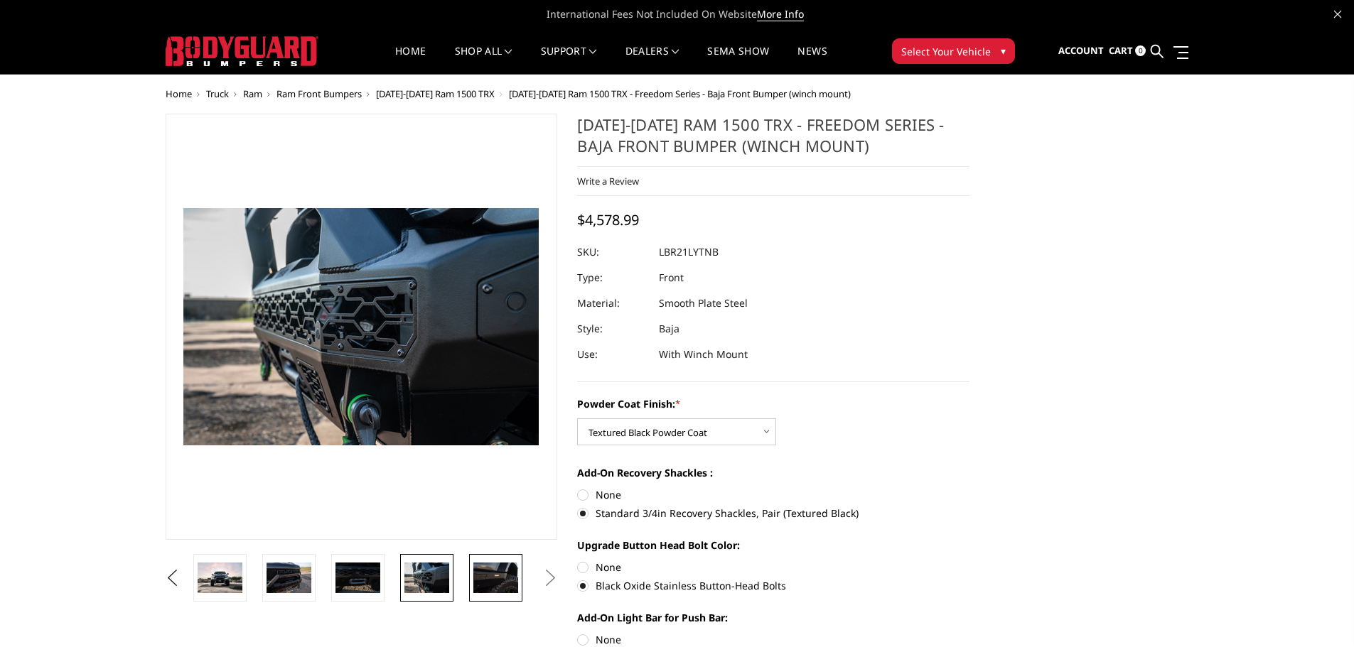
click at [495, 579] on img at bounding box center [495, 578] width 45 height 30
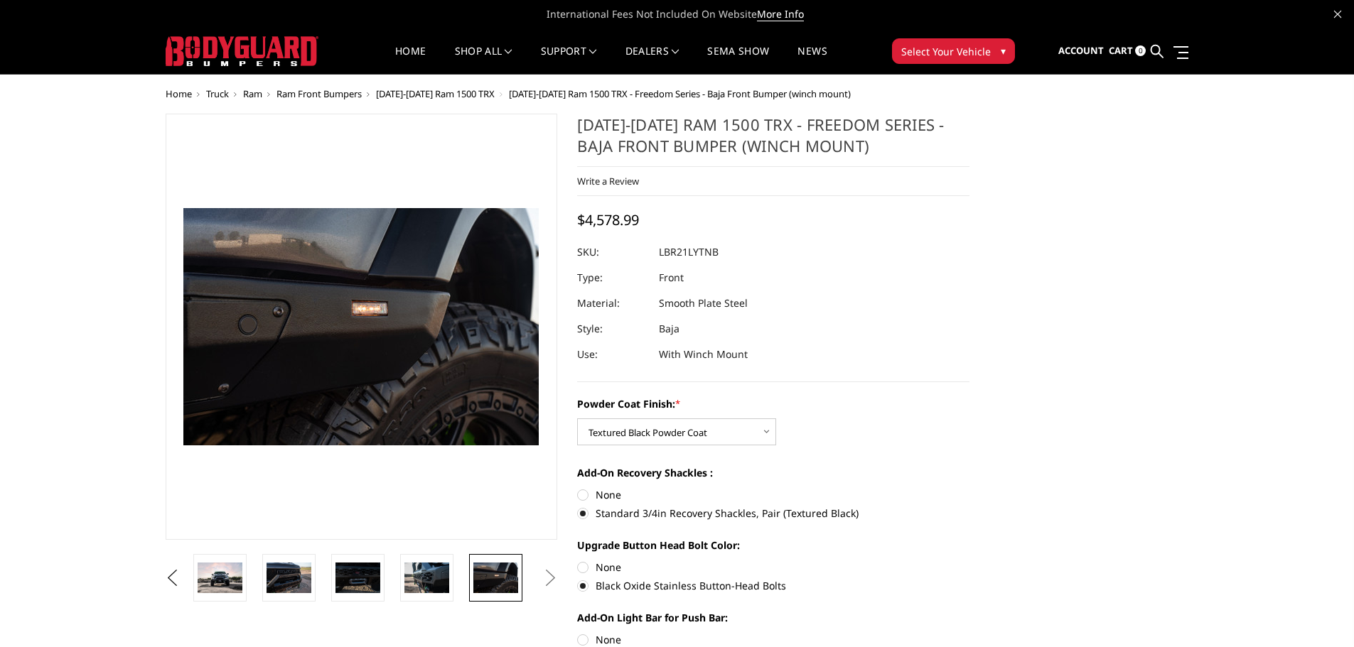
click at [554, 584] on button "Next" at bounding box center [549, 578] width 21 height 21
click at [182, 580] on button "Previous" at bounding box center [172, 578] width 21 height 21
click at [163, 582] on button "Previous" at bounding box center [172, 578] width 21 height 21
click at [171, 576] on button "Previous" at bounding box center [172, 578] width 21 height 21
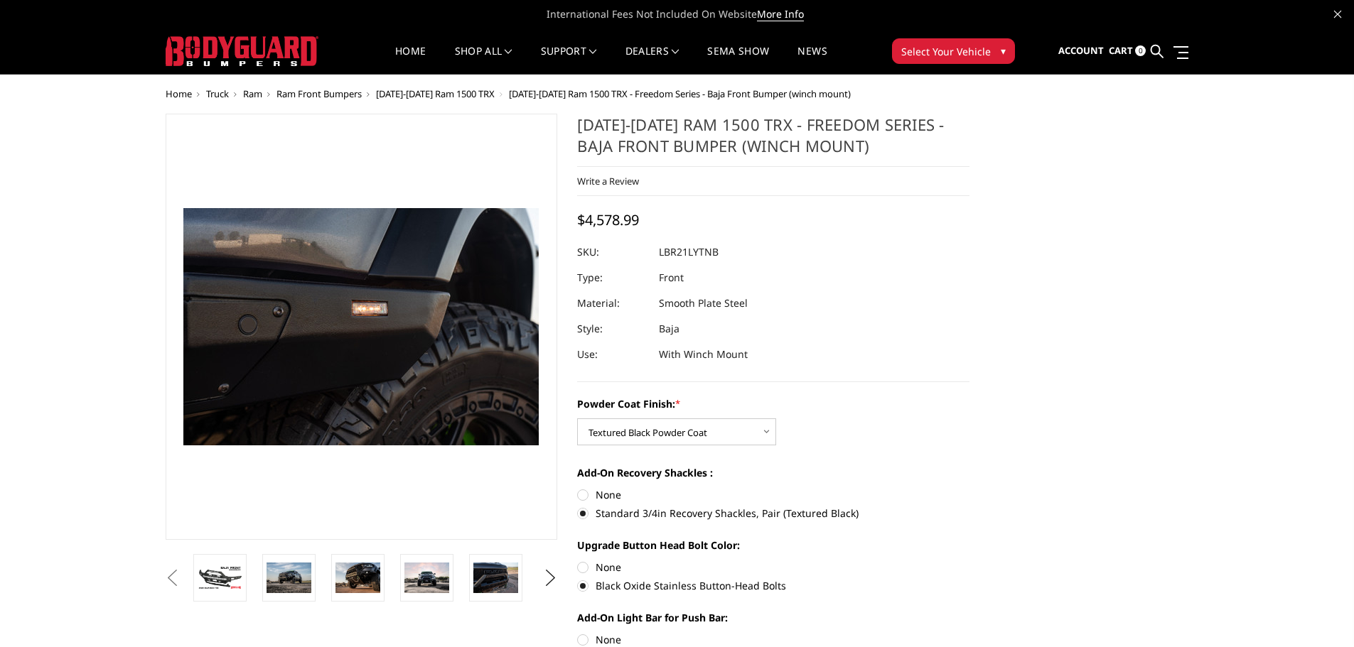
click at [171, 576] on button "Previous" at bounding box center [172, 578] width 21 height 21
click at [172, 576] on button "Previous" at bounding box center [172, 578] width 21 height 21
click at [183, 578] on button "Previous" at bounding box center [172, 578] width 21 height 21
click at [232, 581] on img at bounding box center [220, 578] width 45 height 25
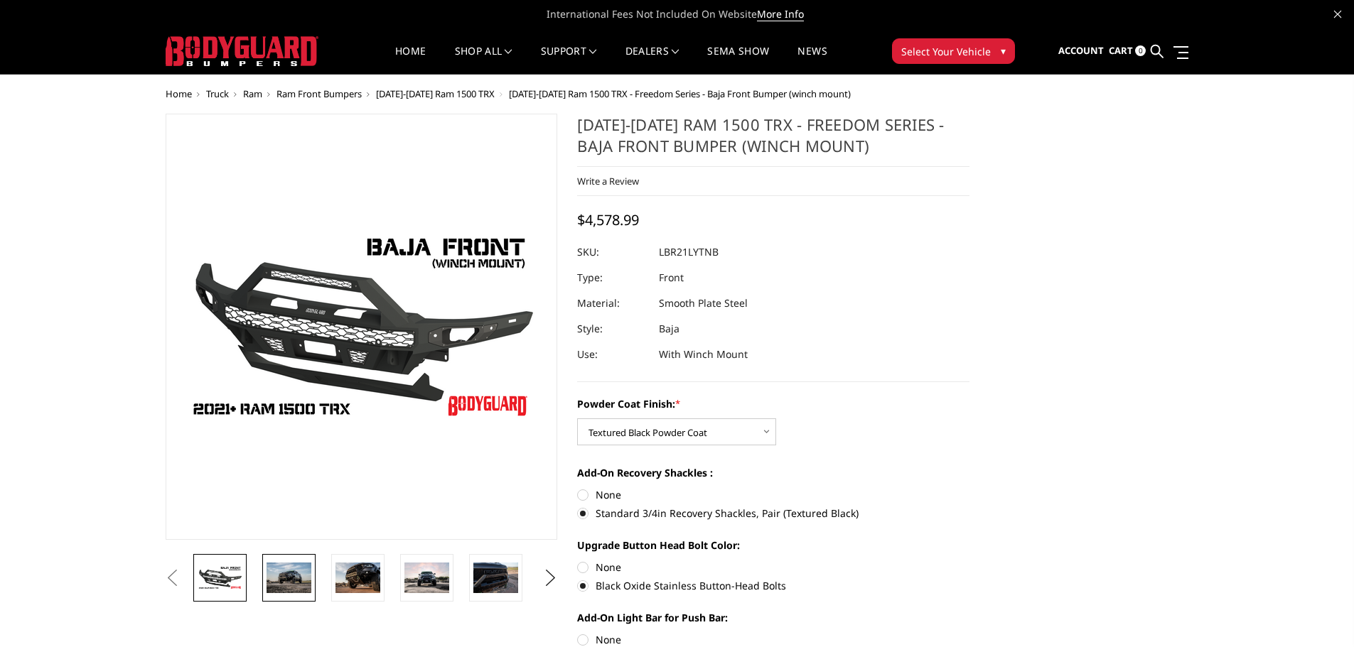
click at [289, 572] on img at bounding box center [288, 578] width 45 height 30
